Goal: Task Accomplishment & Management: Manage account settings

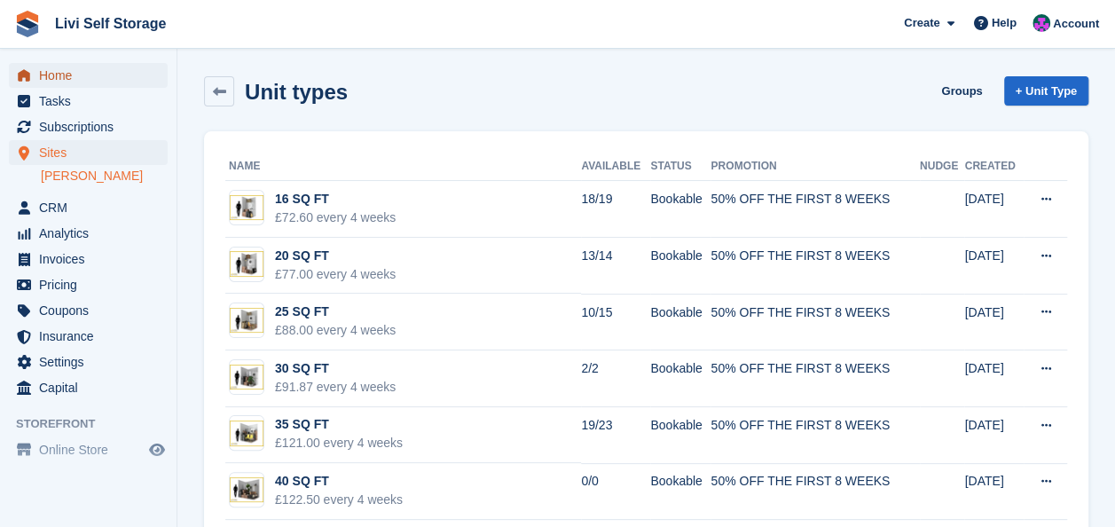
click at [67, 73] on span "Home" at bounding box center [92, 75] width 106 height 25
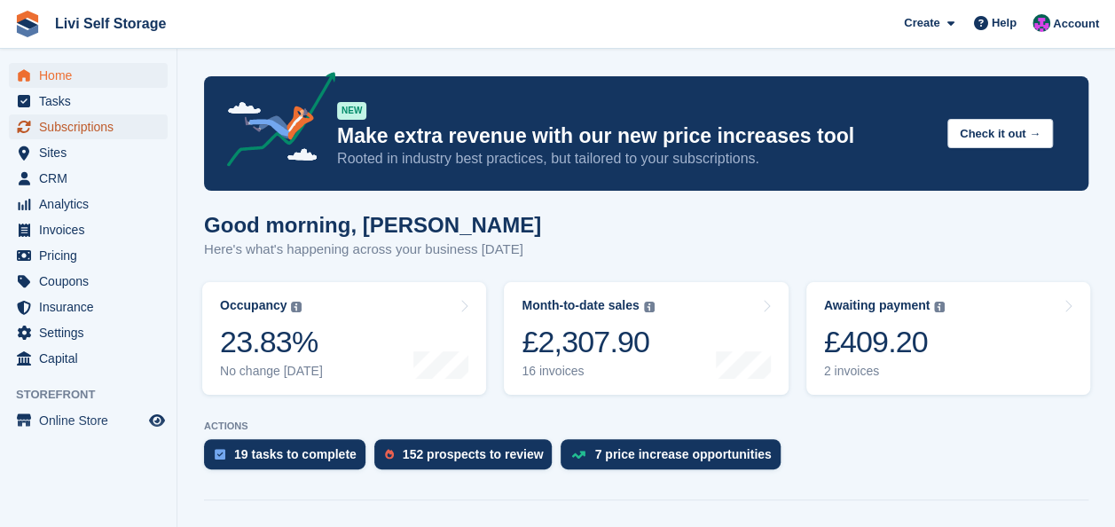
click at [74, 122] on span "Subscriptions" at bounding box center [92, 126] width 106 height 25
click at [67, 129] on span "Subscriptions" at bounding box center [92, 126] width 106 height 25
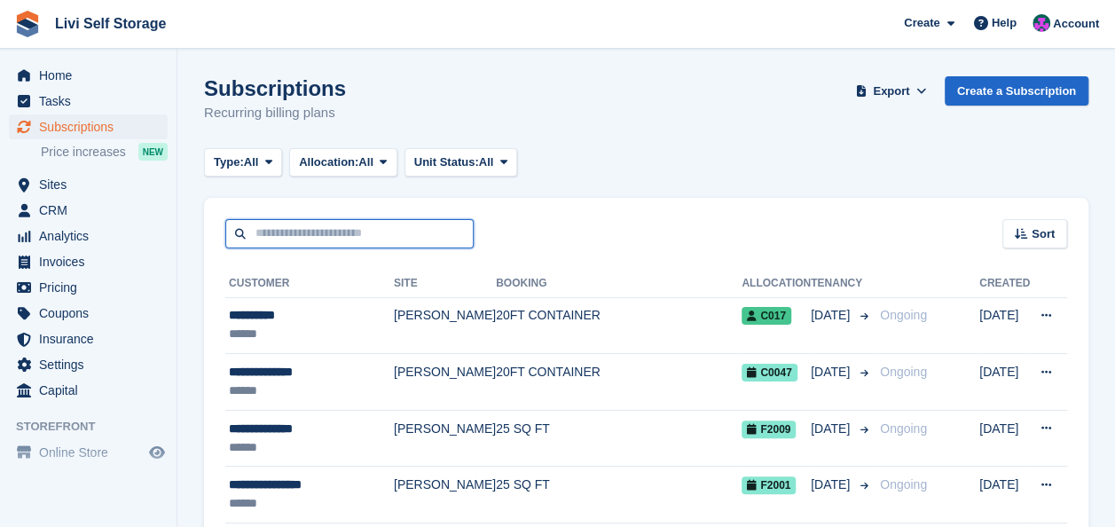
click at [333, 241] on input "text" at bounding box center [349, 233] width 248 height 29
type input "*******"
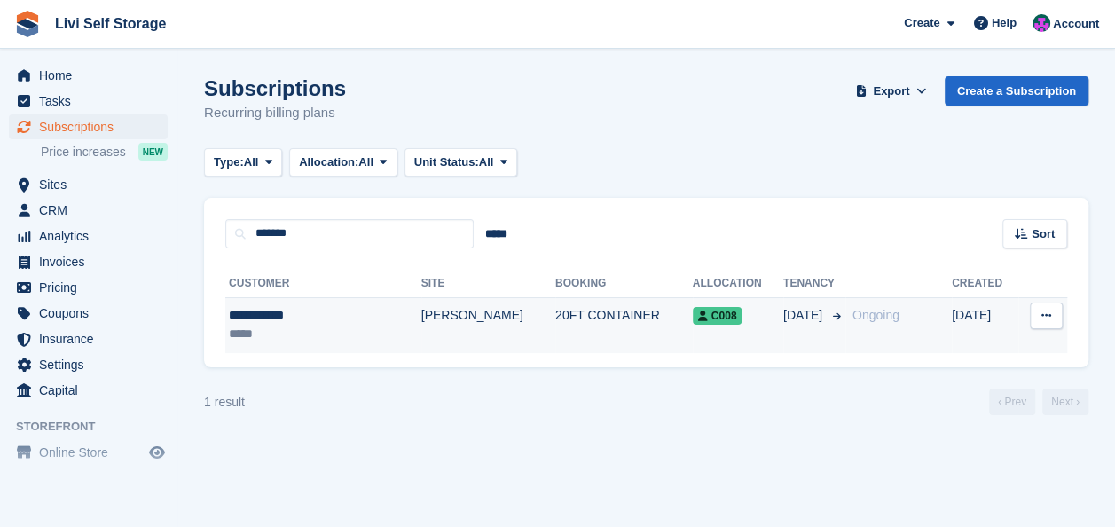
click at [307, 311] on div "**********" at bounding box center [301, 315] width 145 height 19
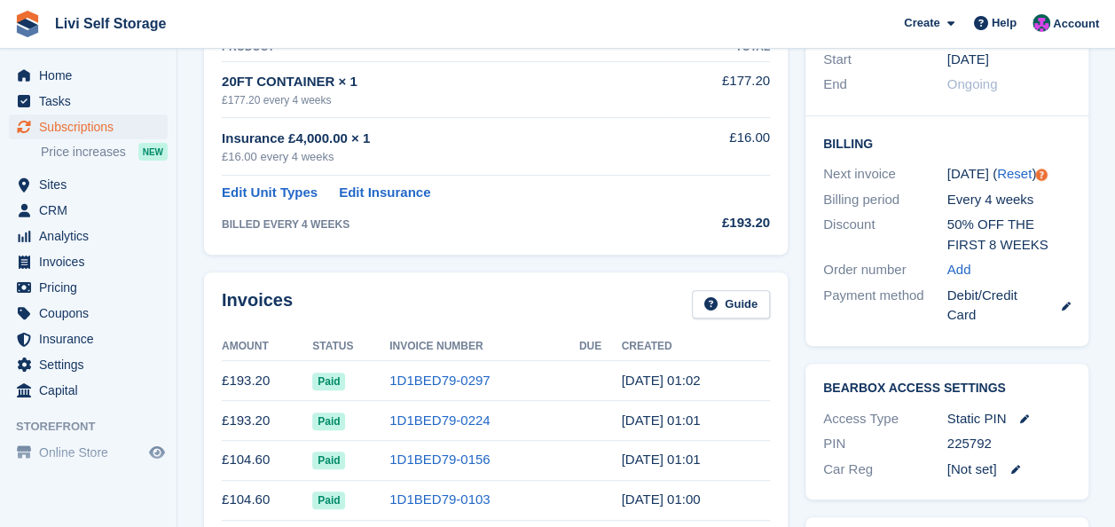
scroll to position [355, 0]
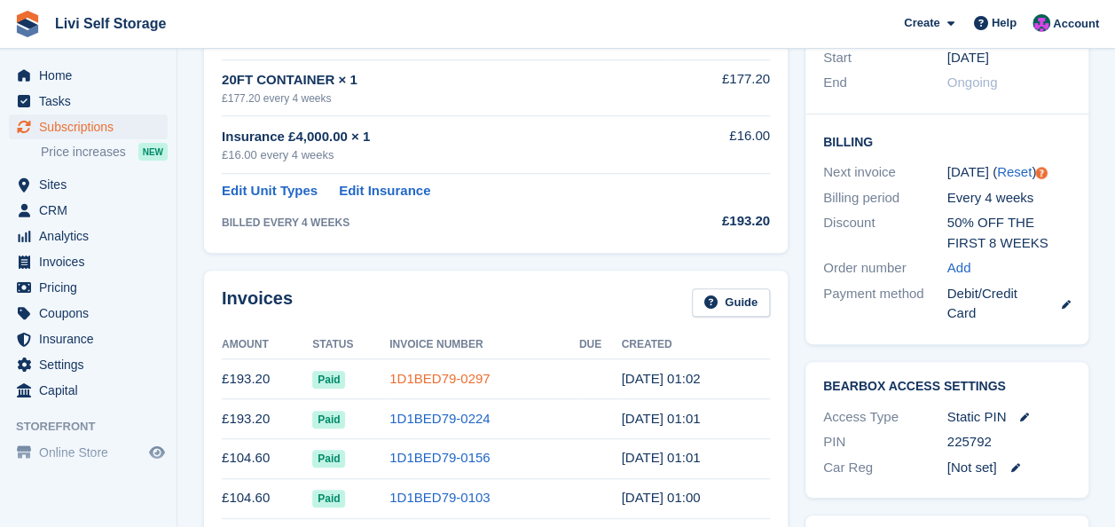
click at [406, 372] on link "1D1BED79-0297" at bounding box center [439, 378] width 100 height 15
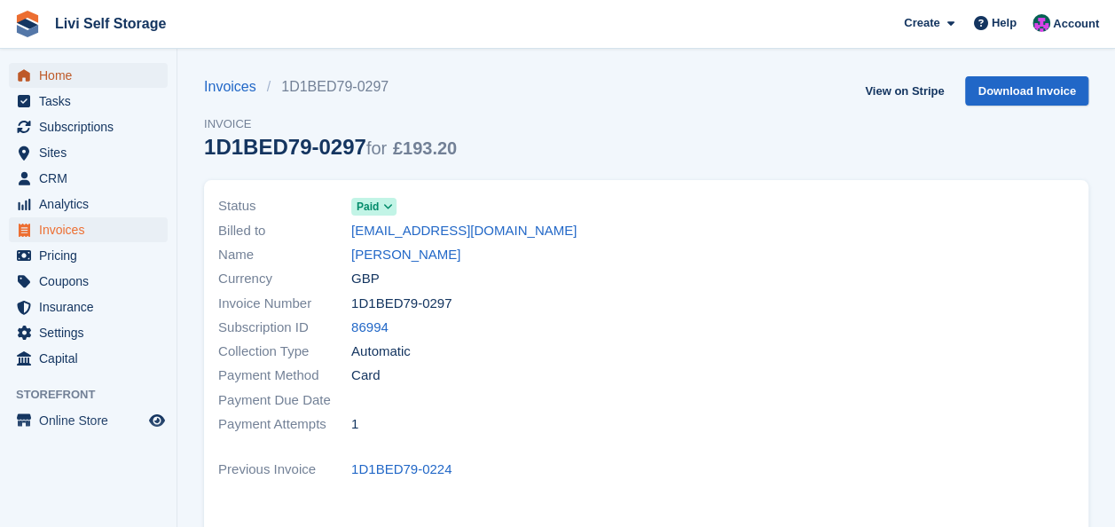
click at [59, 74] on span "Home" at bounding box center [92, 75] width 106 height 25
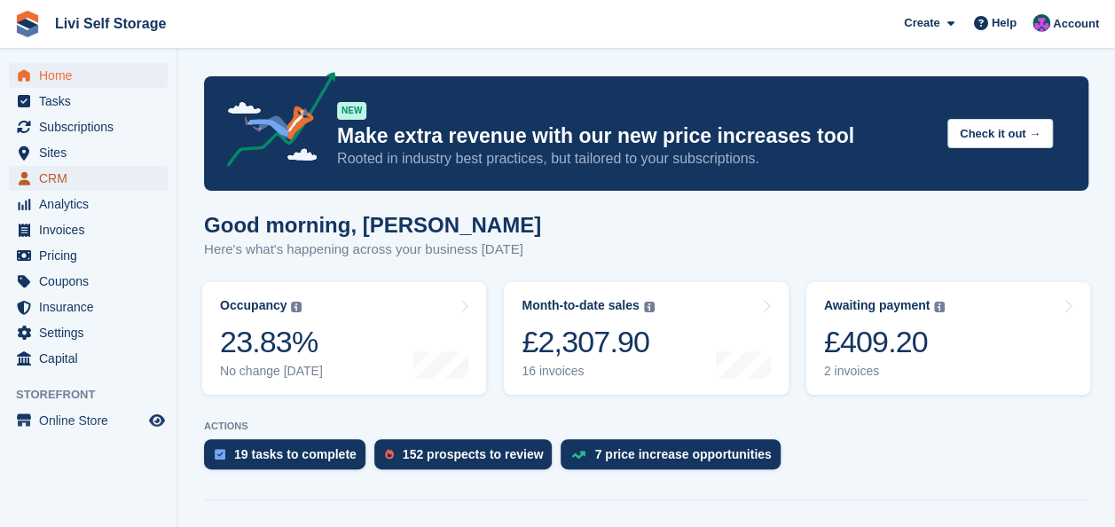
click at [57, 177] on span "CRM" at bounding box center [92, 178] width 106 height 25
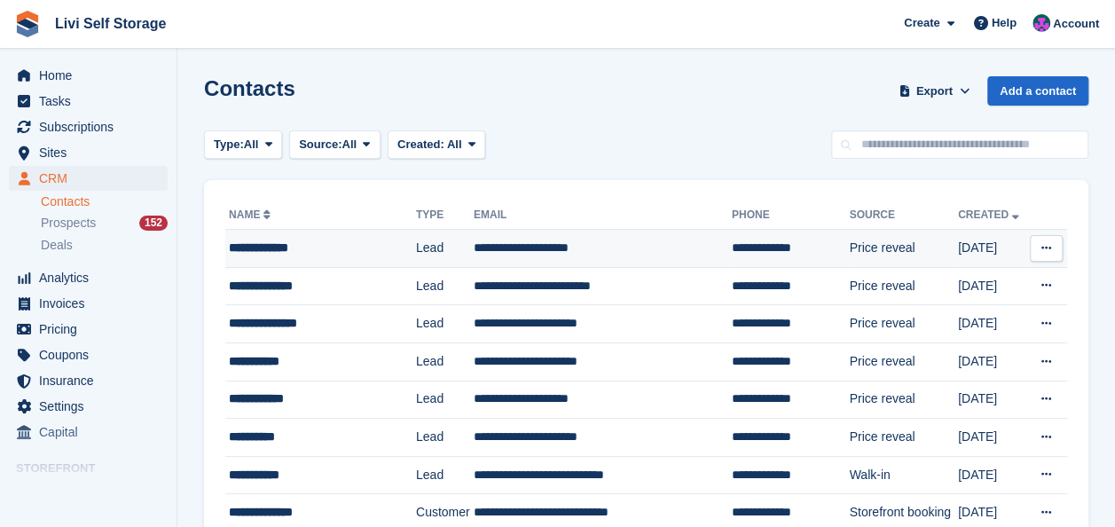
click at [284, 248] on div "**********" at bounding box center [316, 248] width 175 height 19
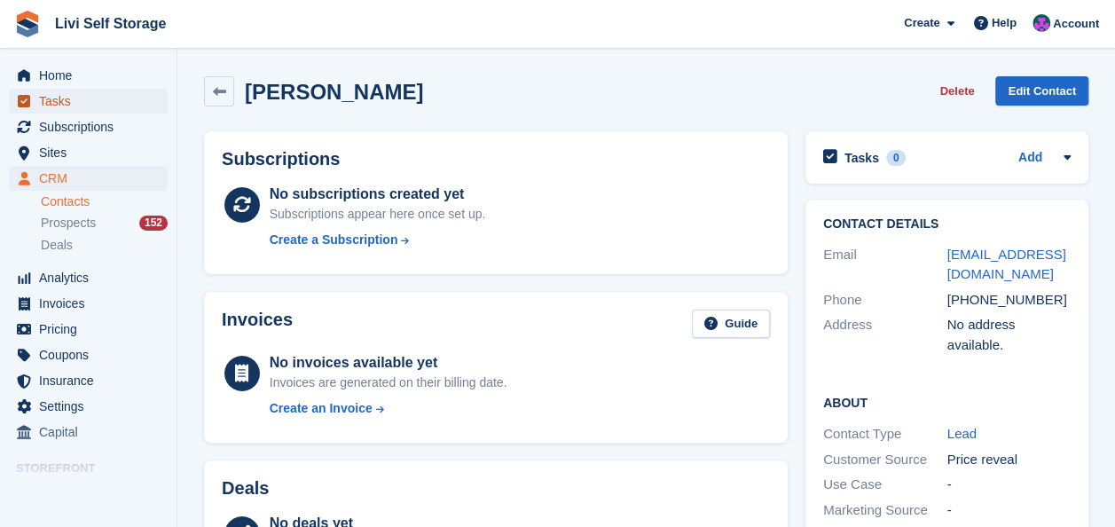
click at [59, 106] on span "Tasks" at bounding box center [92, 101] width 106 height 25
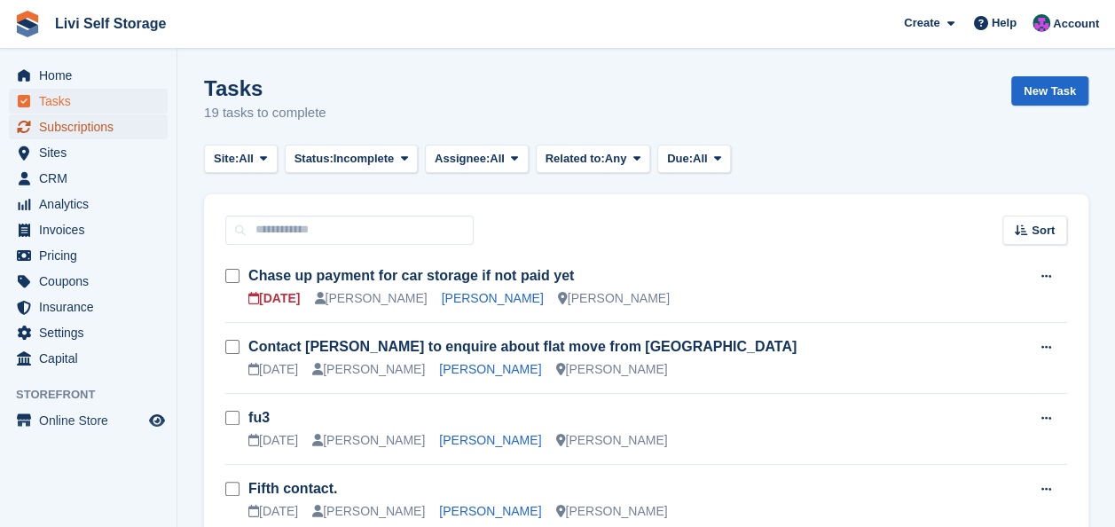
click at [65, 129] on span "Subscriptions" at bounding box center [92, 126] width 106 height 25
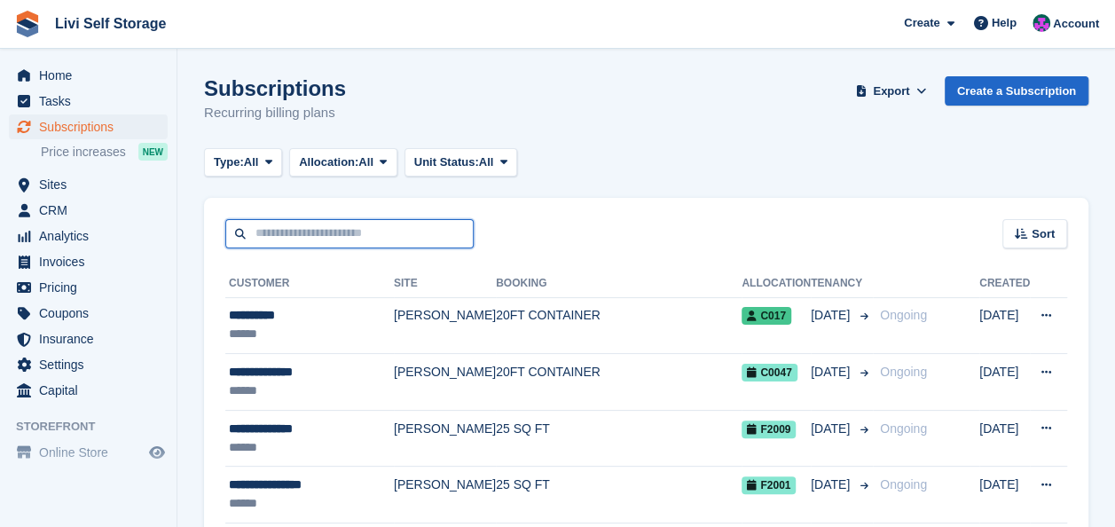
click at [282, 233] on input "text" at bounding box center [349, 233] width 248 height 29
type input "*******"
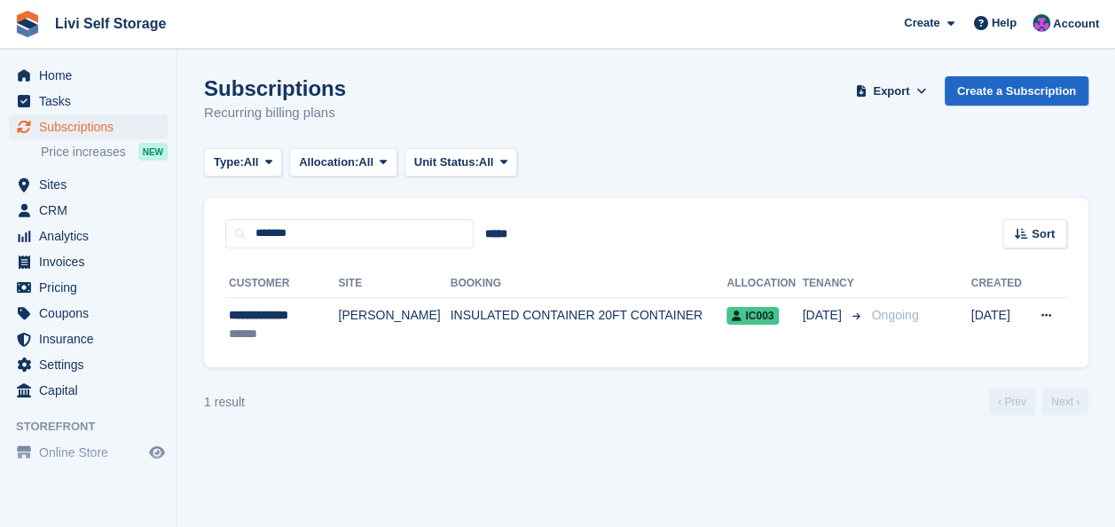
click at [295, 463] on section "Subscriptions Recurring billing plans Export Export Subscriptions Export a CSV …" at bounding box center [645, 263] width 937 height 527
click at [59, 74] on span "Home" at bounding box center [92, 75] width 106 height 25
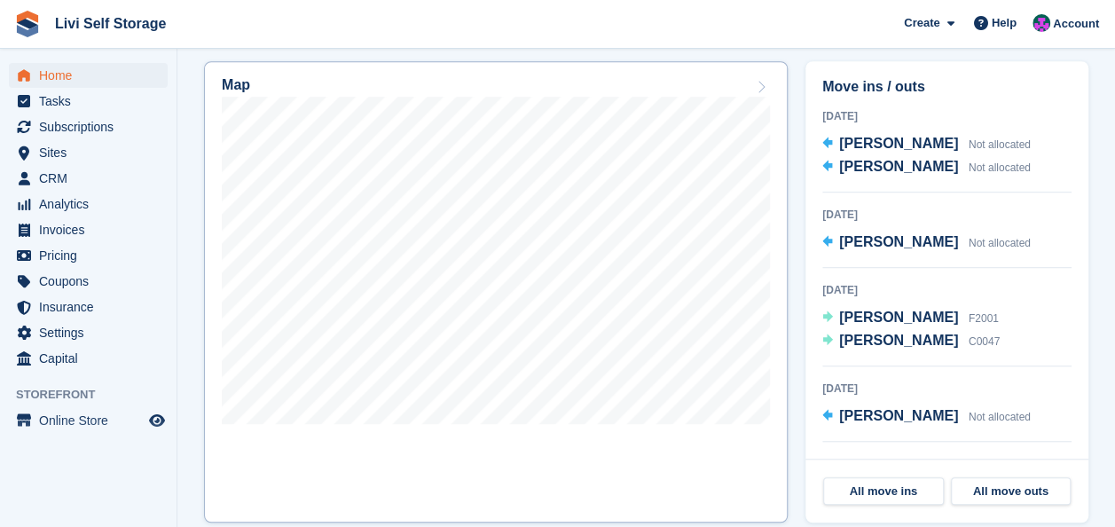
scroll to position [519, 0]
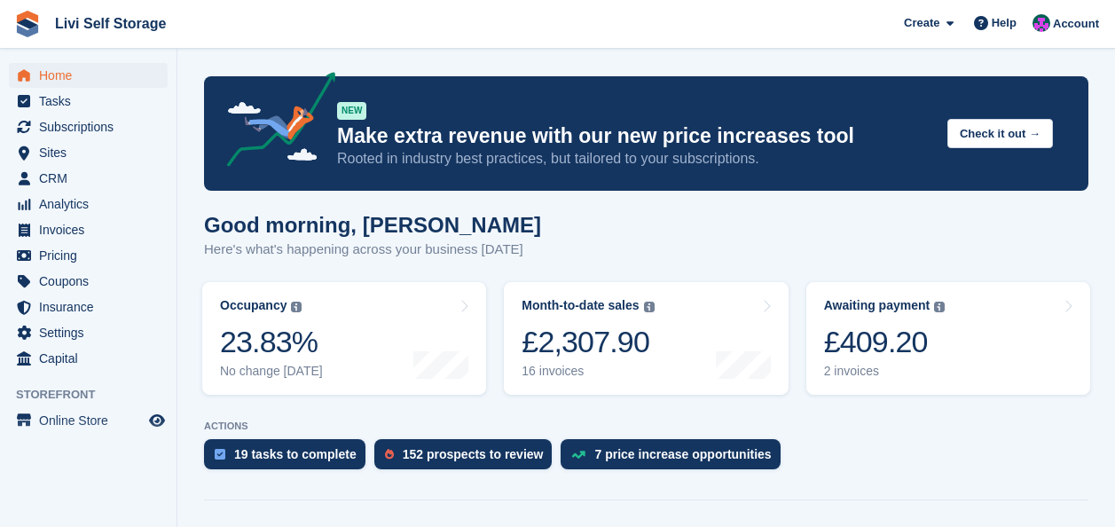
scroll to position [519, 0]
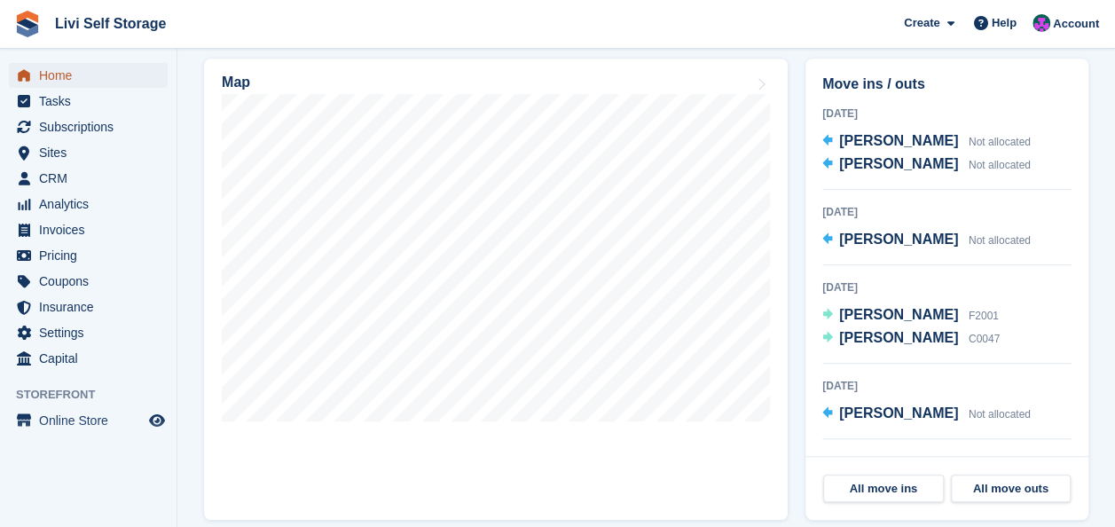
click at [51, 77] on span "Home" at bounding box center [92, 75] width 106 height 25
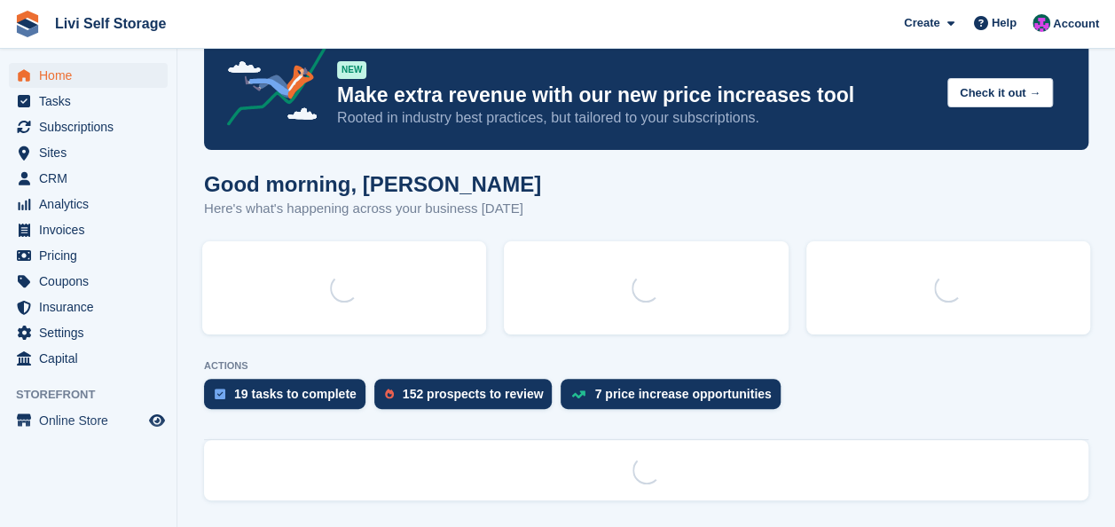
scroll to position [0, 0]
